Goal: Complete application form

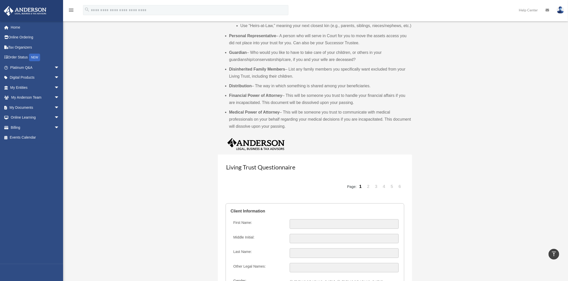
scroll to position [481, 0]
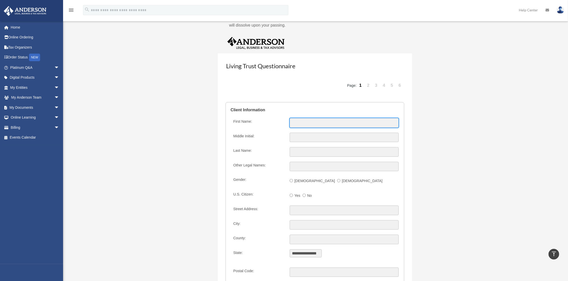
click at [300, 121] on input "First Name:" at bounding box center [344, 123] width 109 height 10
click at [300, 122] on input "First Name:" at bounding box center [344, 123] width 109 height 10
type input "*******"
